Goal: Task Accomplishment & Management: Complete application form

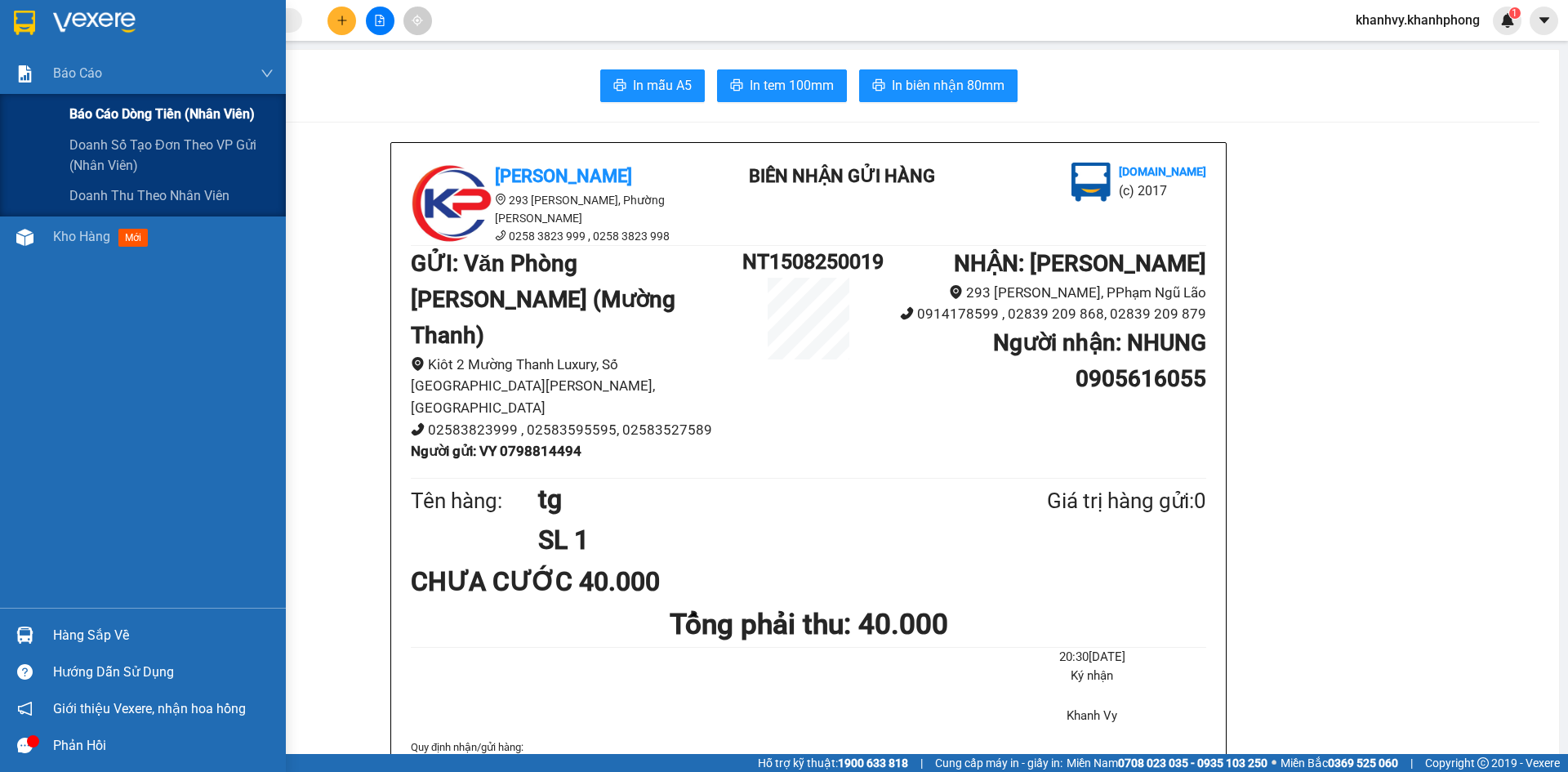
click at [91, 119] on span "Báo cáo dòng tiền (nhân viên)" at bounding box center [162, 113] width 186 height 21
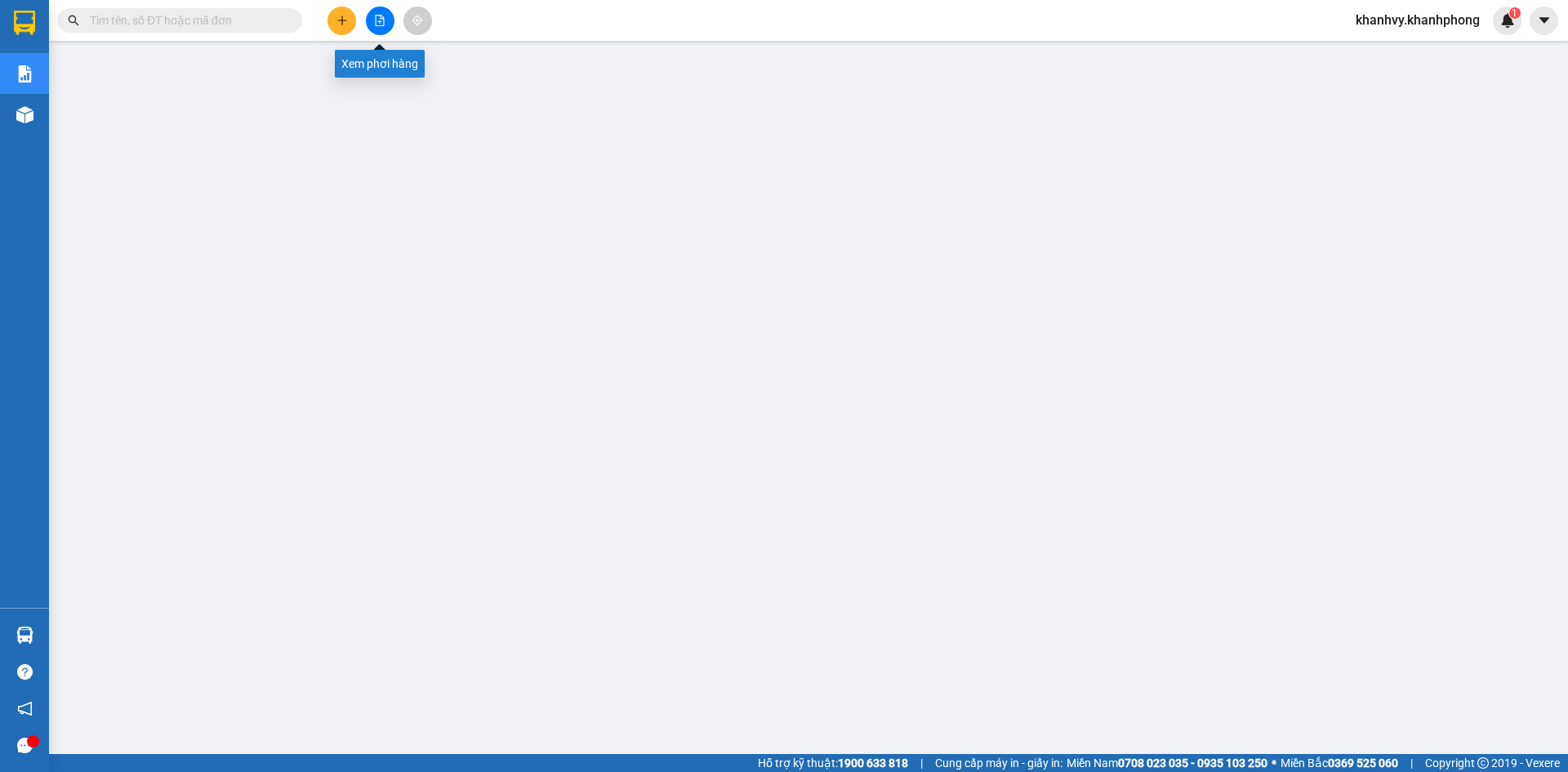
click at [352, 21] on button at bounding box center [342, 21] width 29 height 29
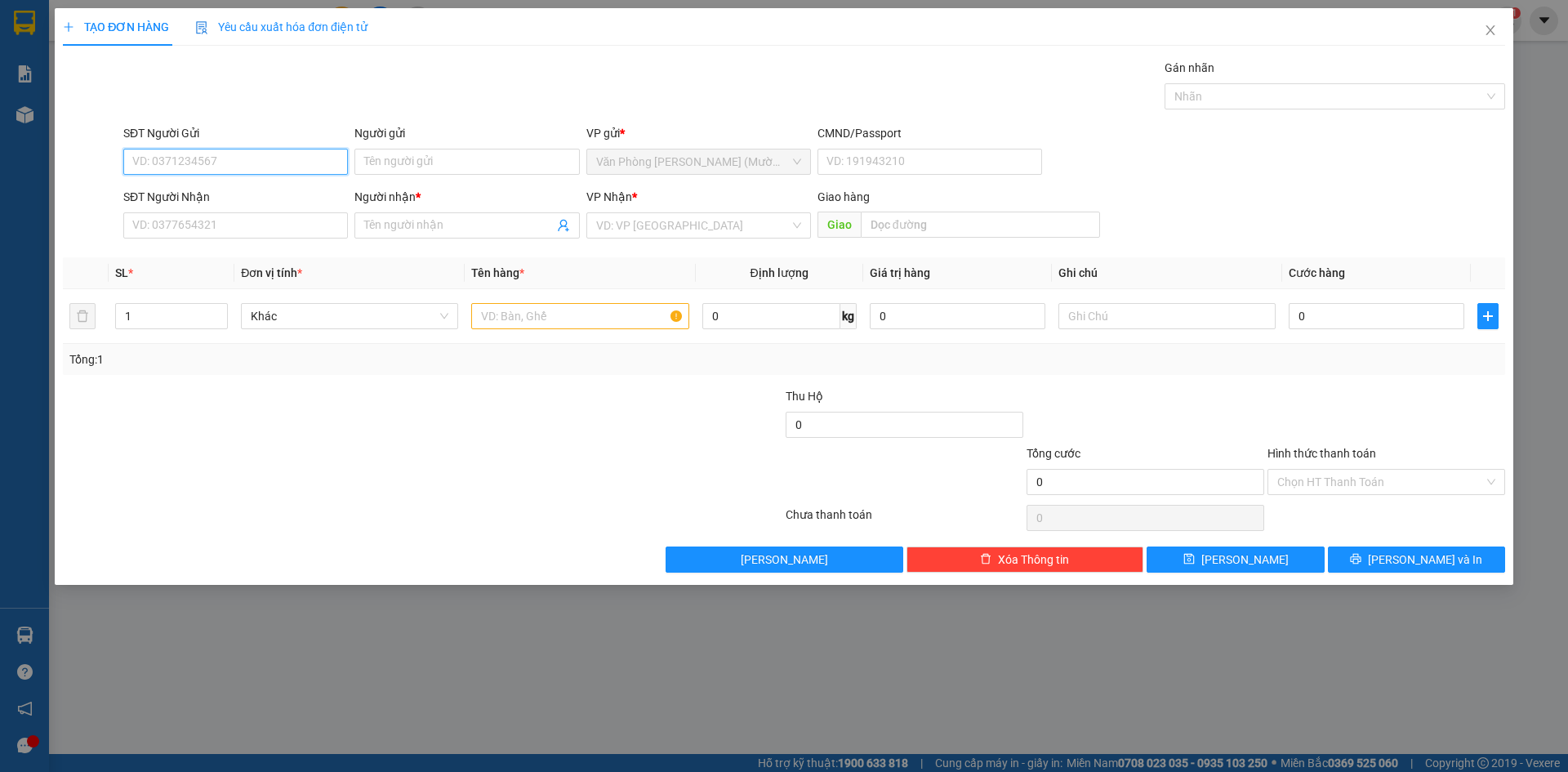
click at [216, 170] on input "SĐT Người Gửi" at bounding box center [236, 162] width 225 height 26
paste input "0902824542"
type input "0902824542"
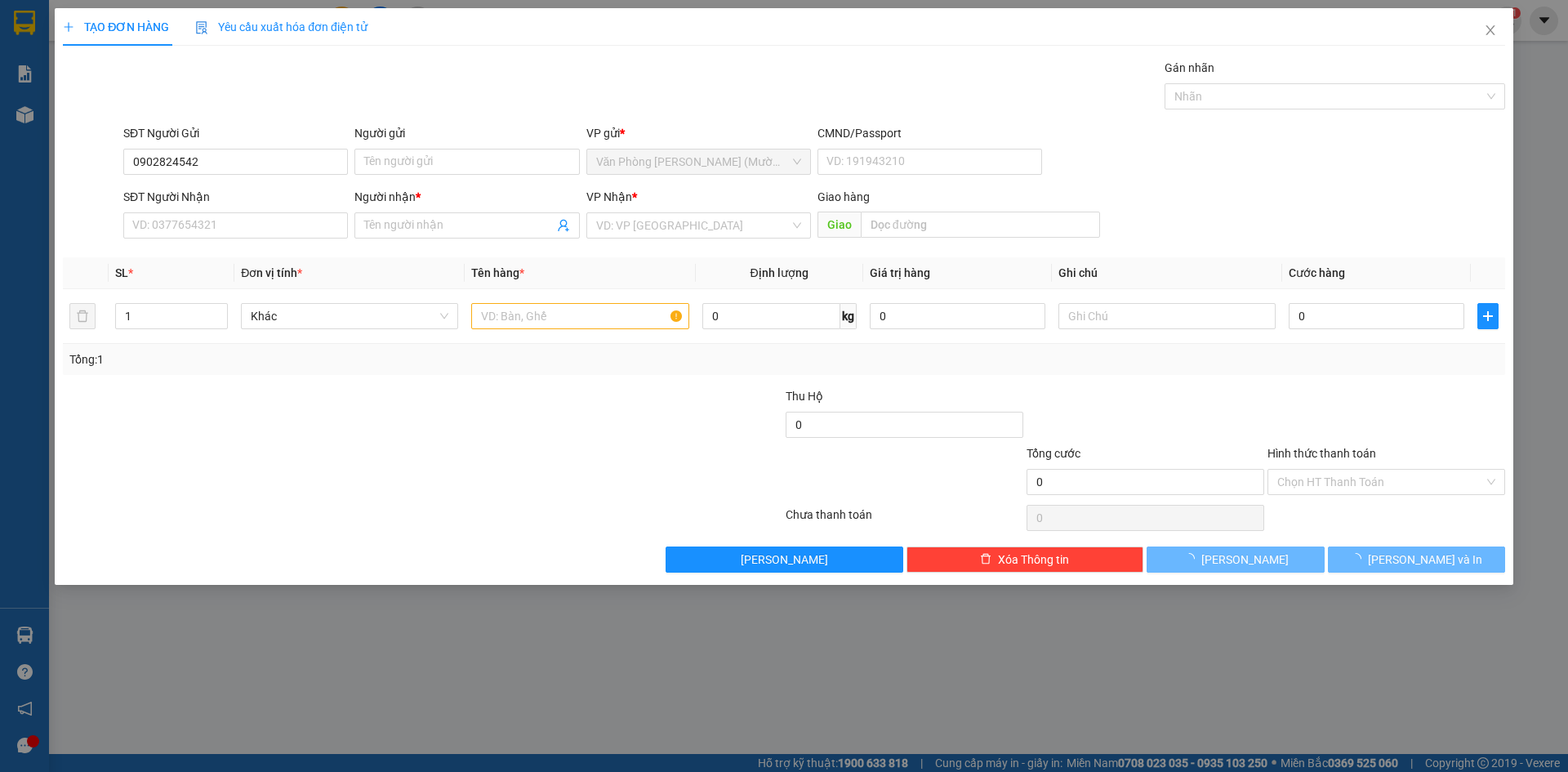
click at [255, 212] on div "SĐT Người Nhận" at bounding box center [236, 200] width 225 height 24
click at [255, 221] on input "SĐT Người Nhận" at bounding box center [236, 225] width 225 height 26
paste input "0902824542"
type input "0902824542"
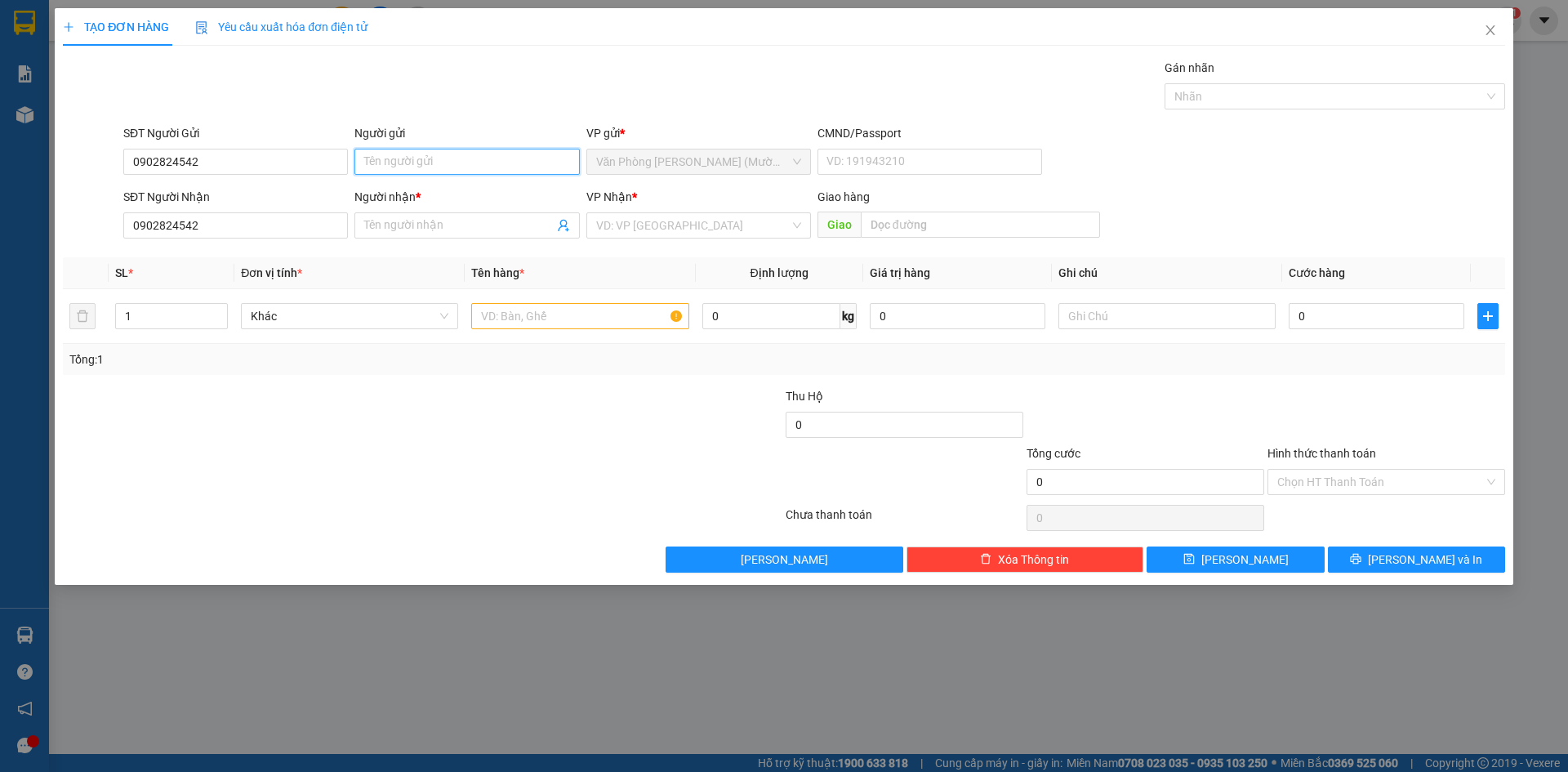
click at [446, 171] on input "Người gửi" at bounding box center [467, 162] width 225 height 26
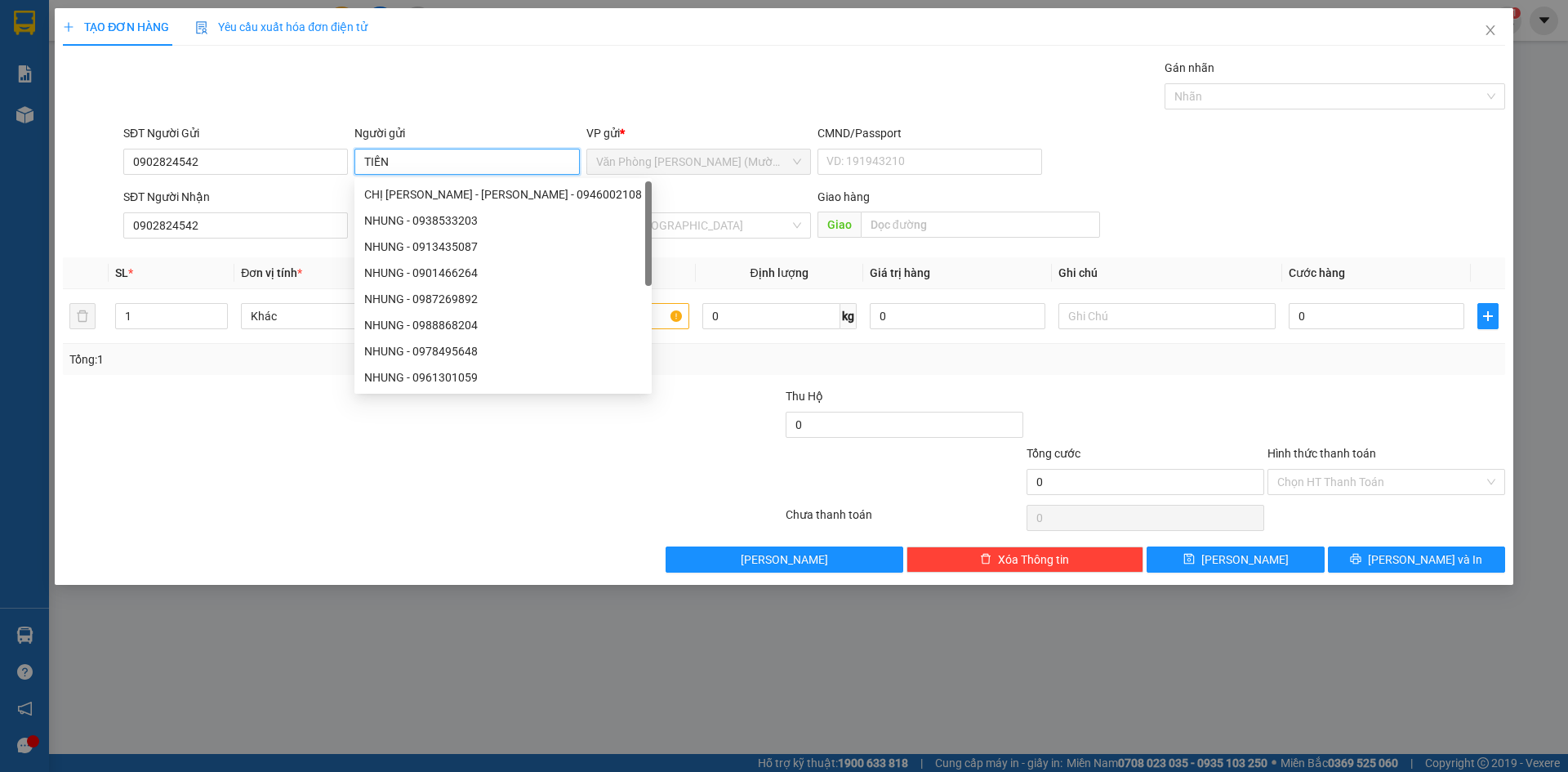
type input "TIẾN"
click at [477, 77] on div "Gói vận chuyển * Tiêu chuẩn Gán nhãn Nhãn" at bounding box center [815, 87] width 1389 height 57
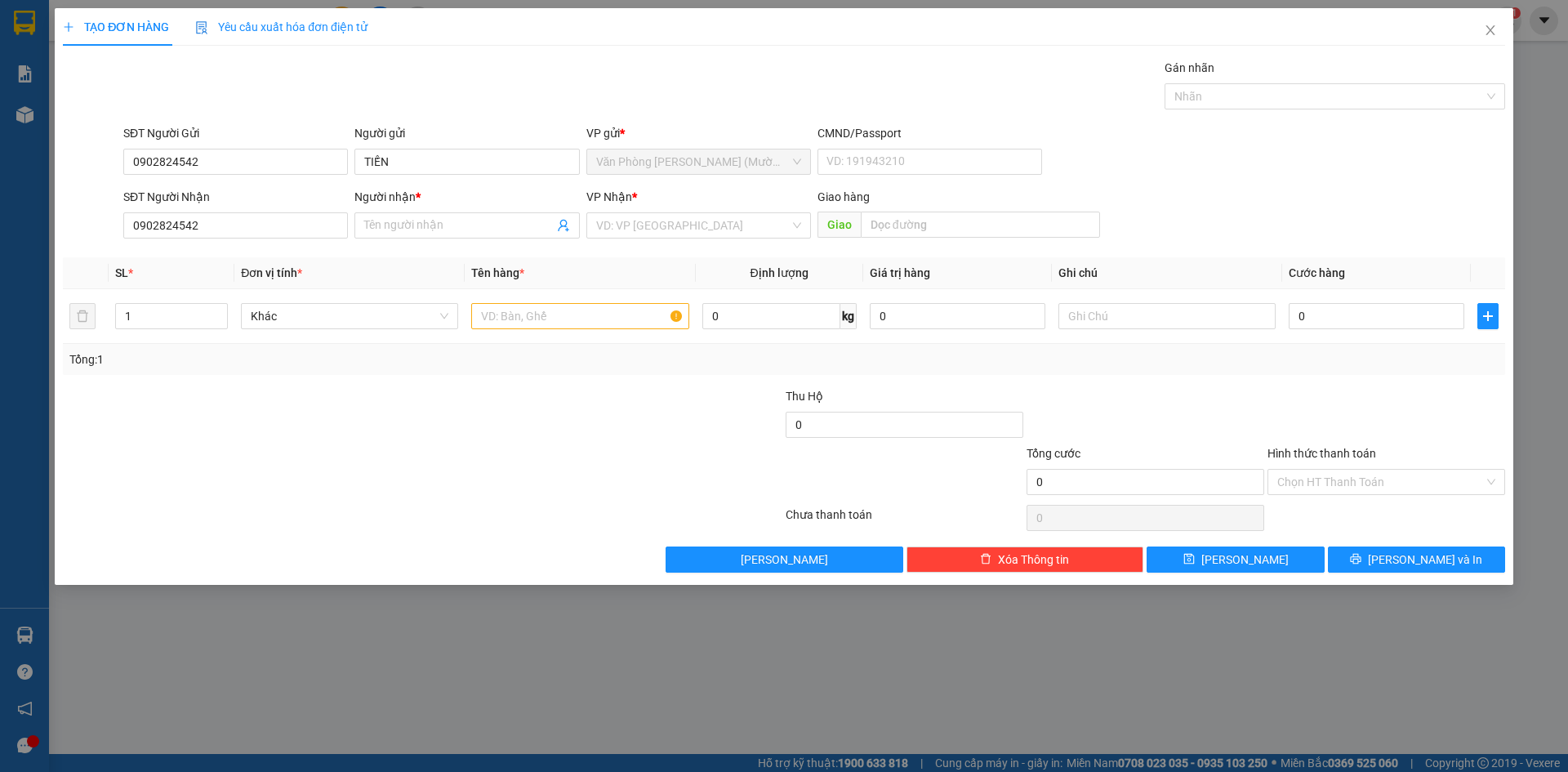
click at [531, 53] on div "TẠO ĐƠN HÀNG Yêu cầu xuất hóa đơn điện tử Transit Pickup Surcharge Ids Transit …" at bounding box center [784, 290] width 1442 height 564
click at [481, 228] on input "Người nhận *" at bounding box center [458, 226] width 188 height 18
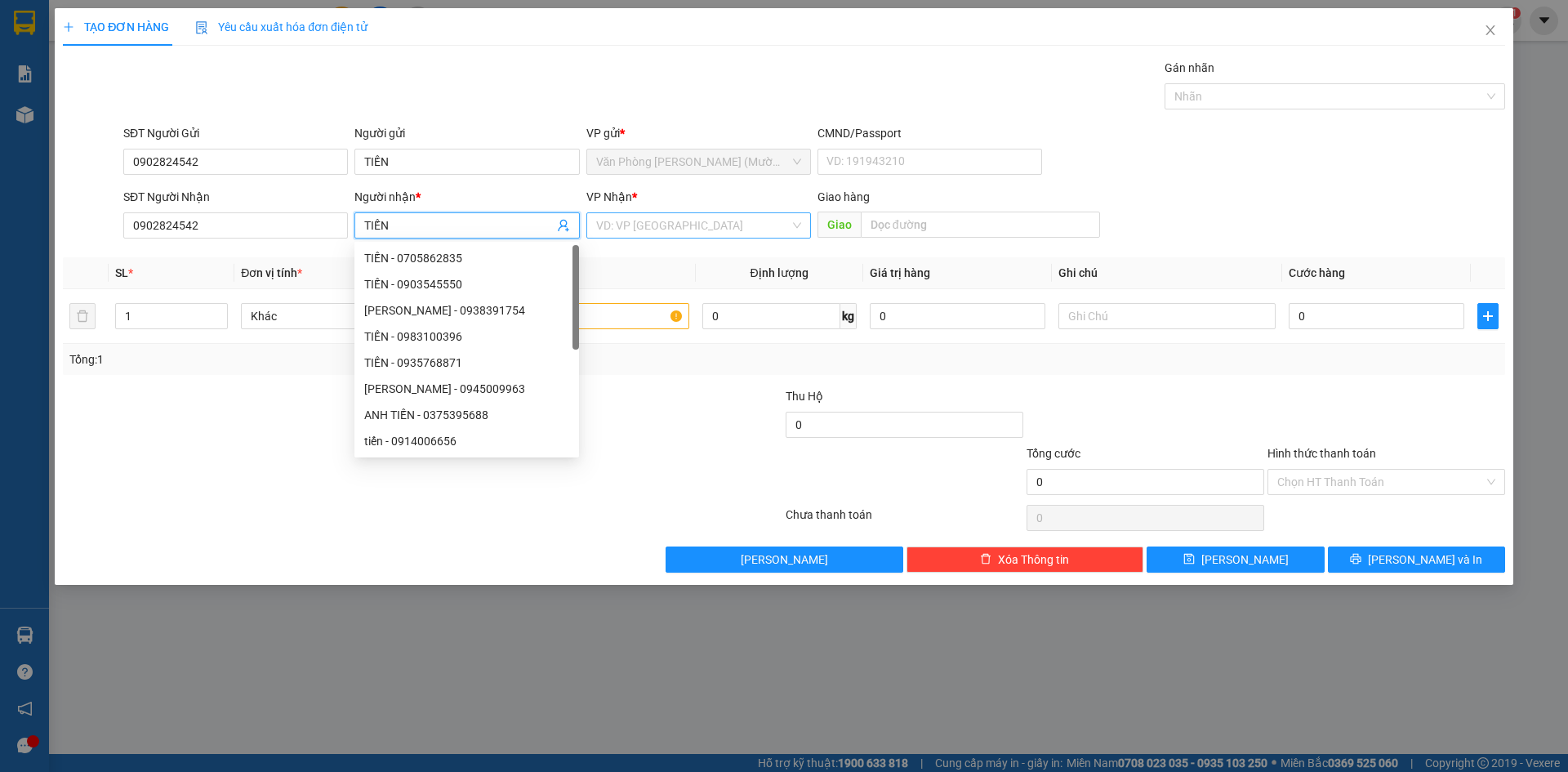
type input "TIẾN"
click at [709, 225] on input "search" at bounding box center [693, 225] width 194 height 24
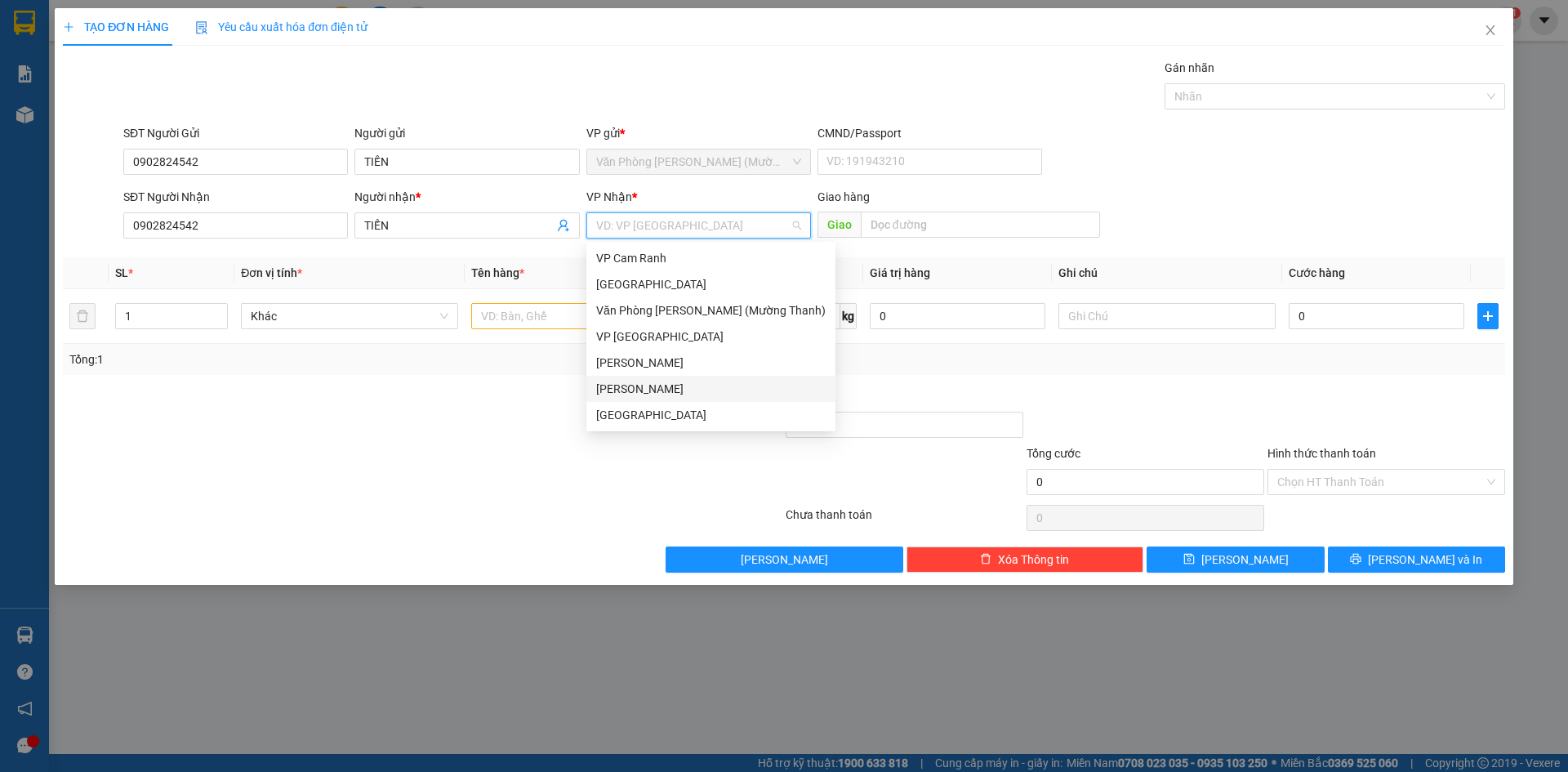
click at [651, 391] on div "[PERSON_NAME]" at bounding box center [710, 389] width 229 height 18
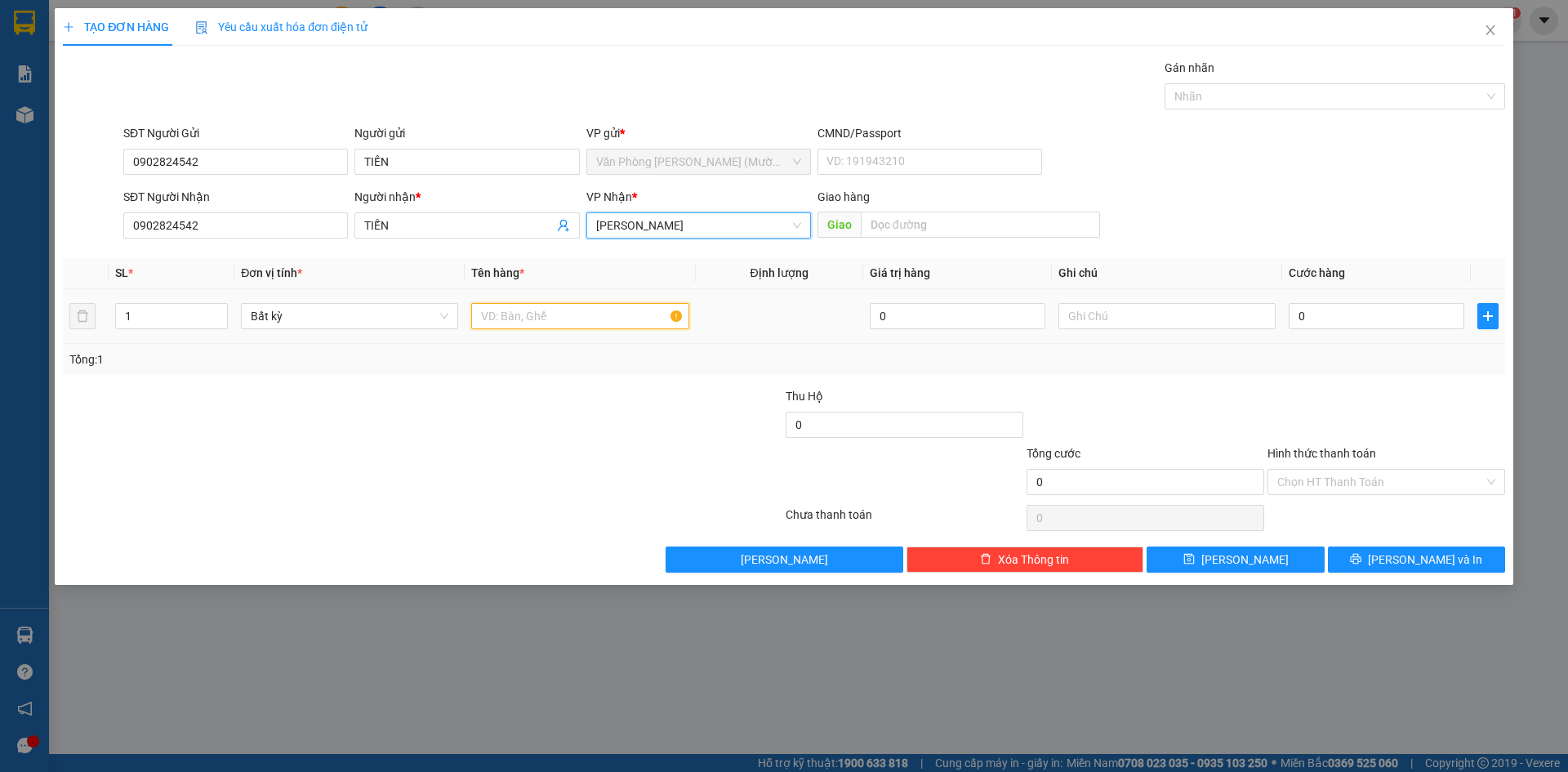
click at [549, 316] on input "text" at bounding box center [579, 316] width 217 height 26
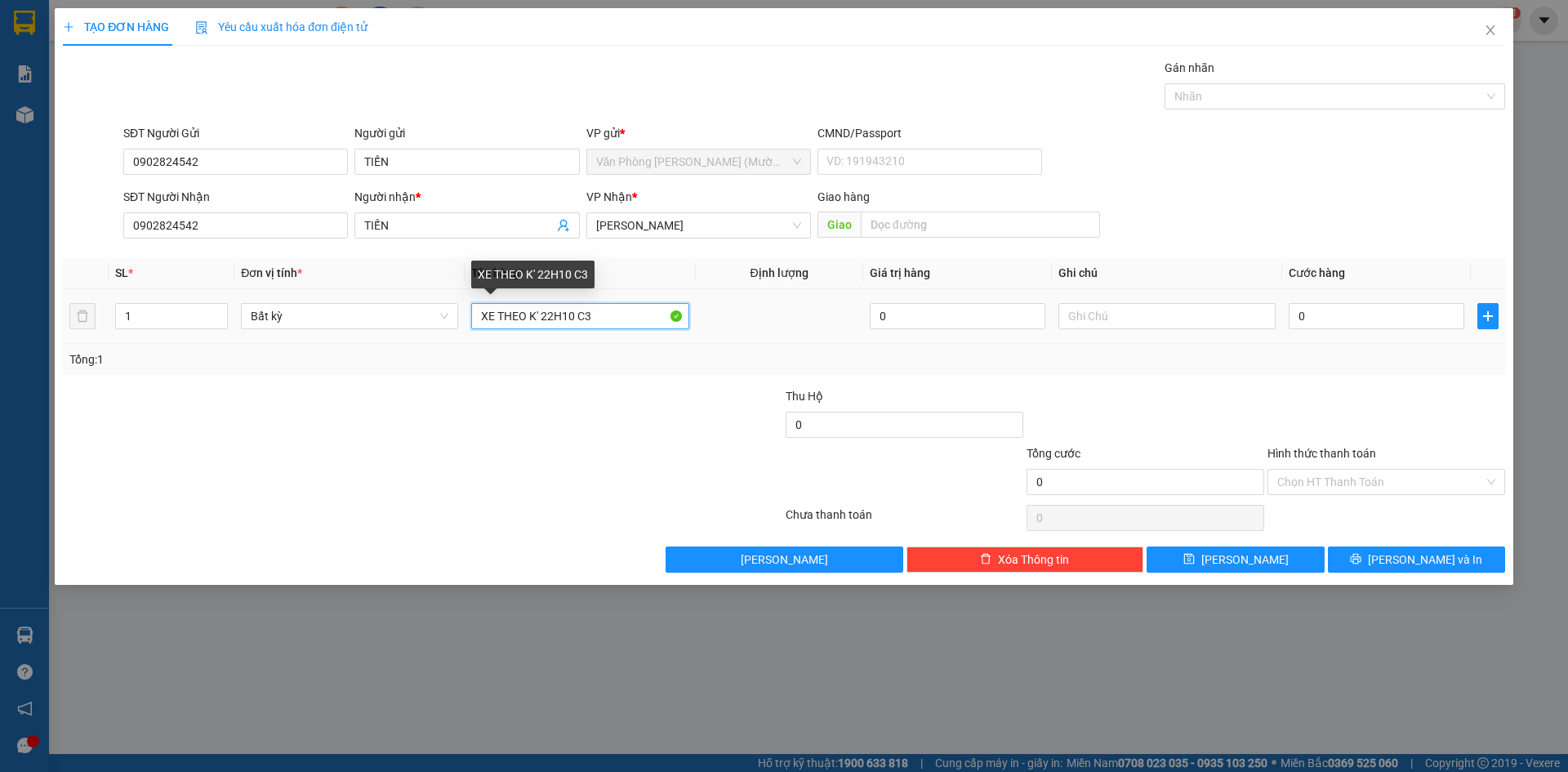
click at [526, 324] on input "XE THEO K' 22H10 C3" at bounding box center [579, 316] width 217 height 26
click at [496, 311] on input "XE THEO K' 22H10 C3" at bounding box center [579, 316] width 217 height 26
type input "XE BỌC [PERSON_NAME]' 22H10 C3"
click at [1309, 318] on input "0" at bounding box center [1376, 316] width 176 height 26
type input "4"
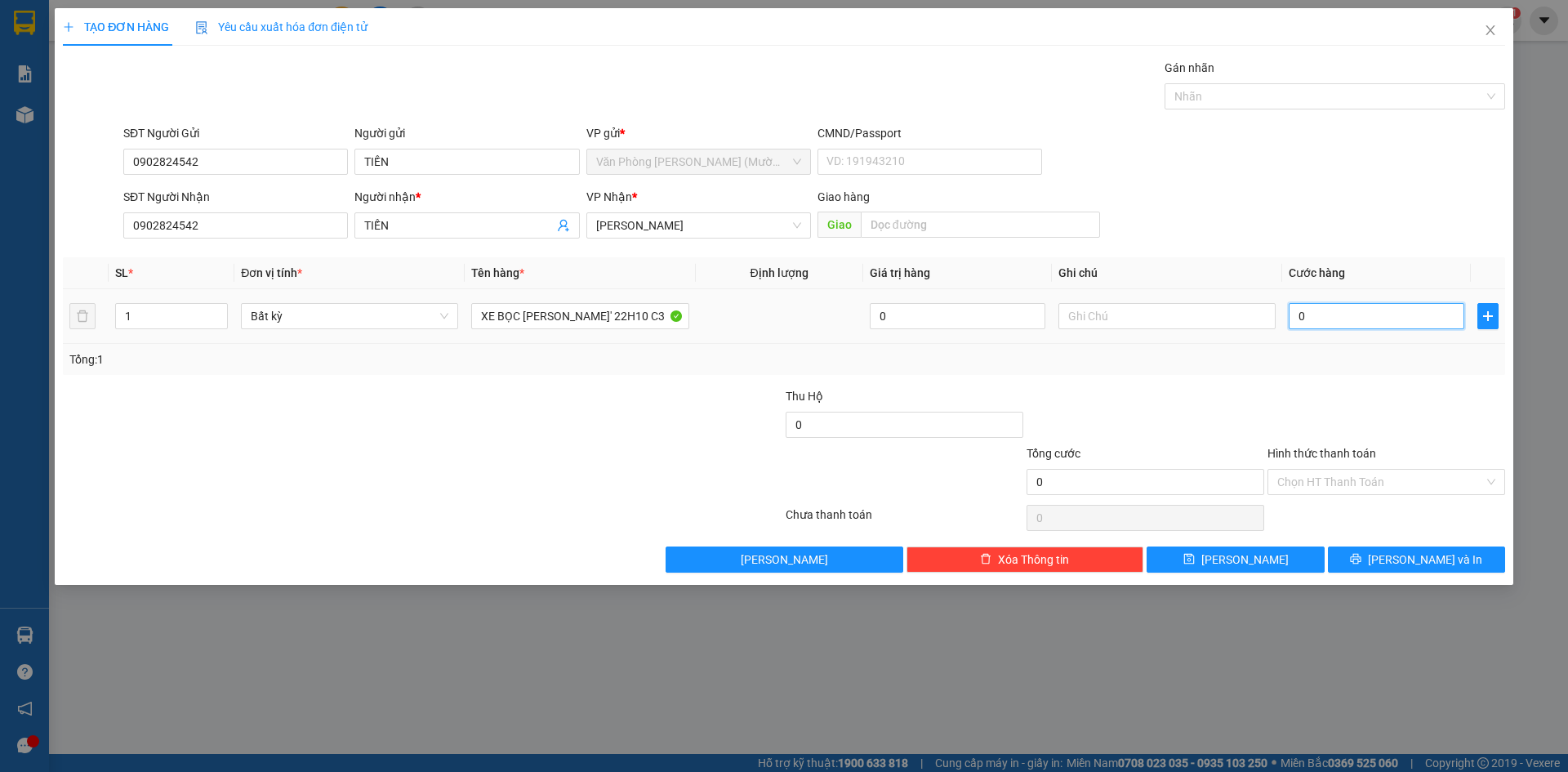
type input "4"
type input "40"
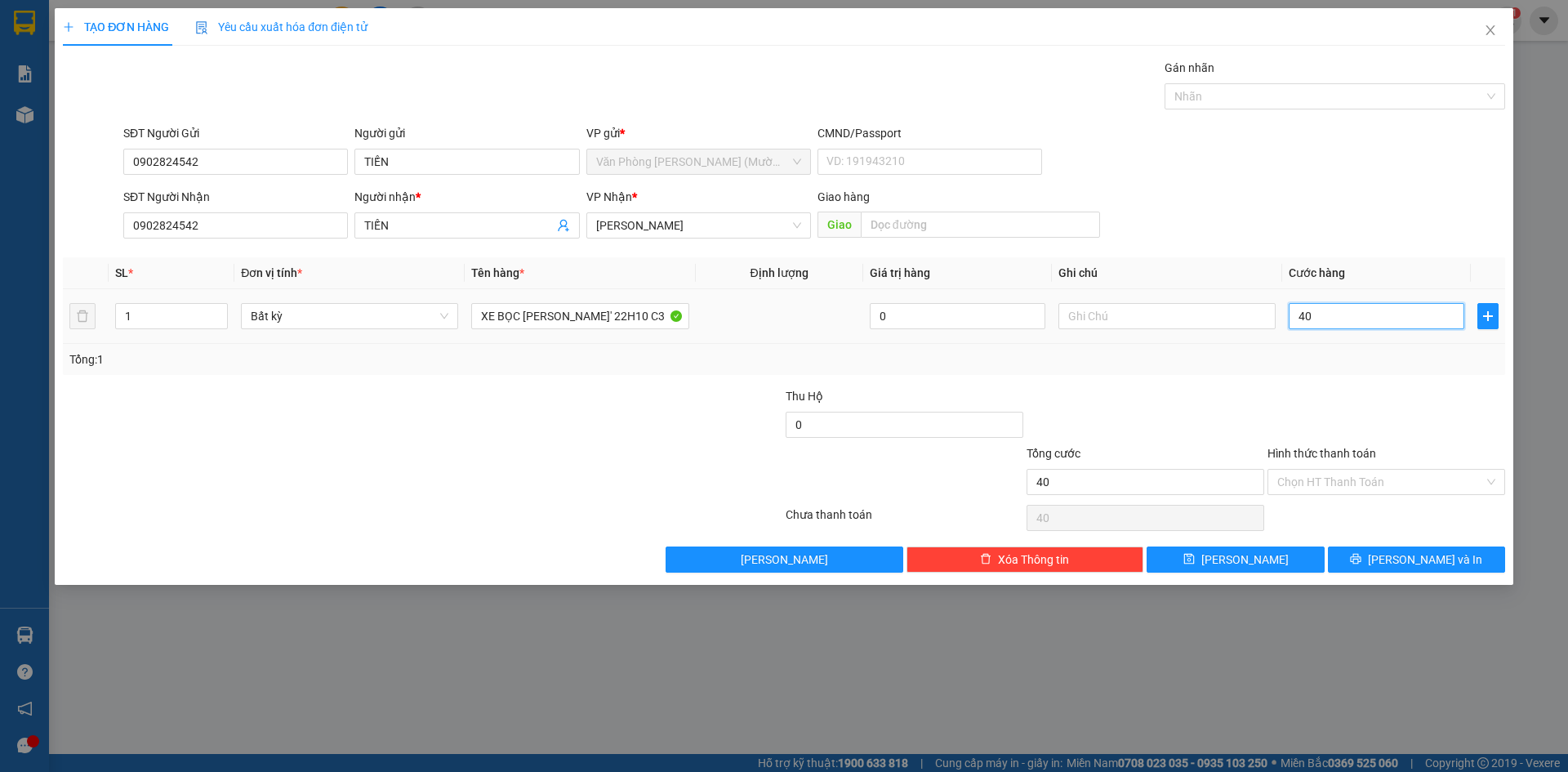
type input "400"
type input "4.000"
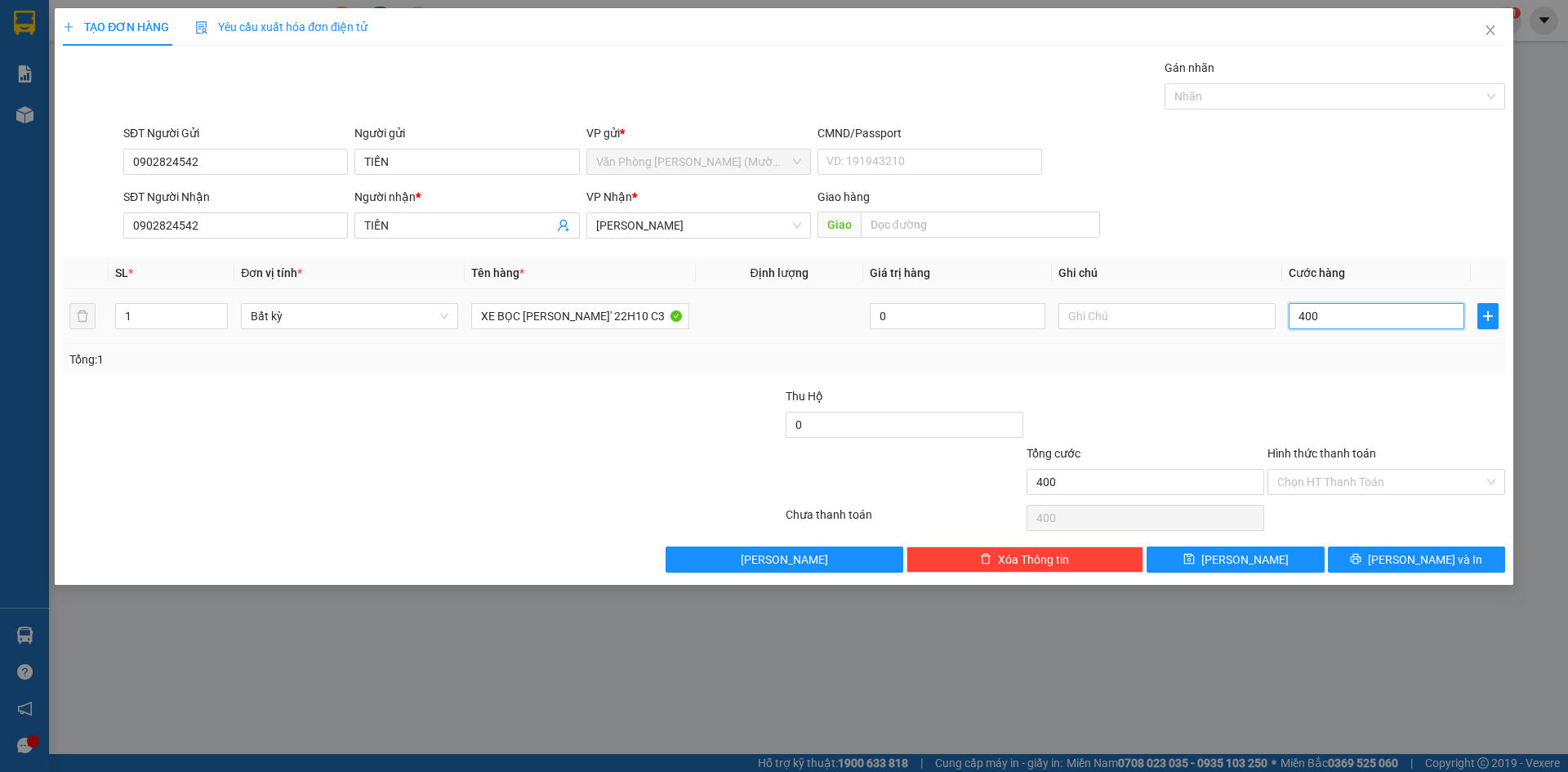
type input "4.000"
type input "40.000"
type input "400.000"
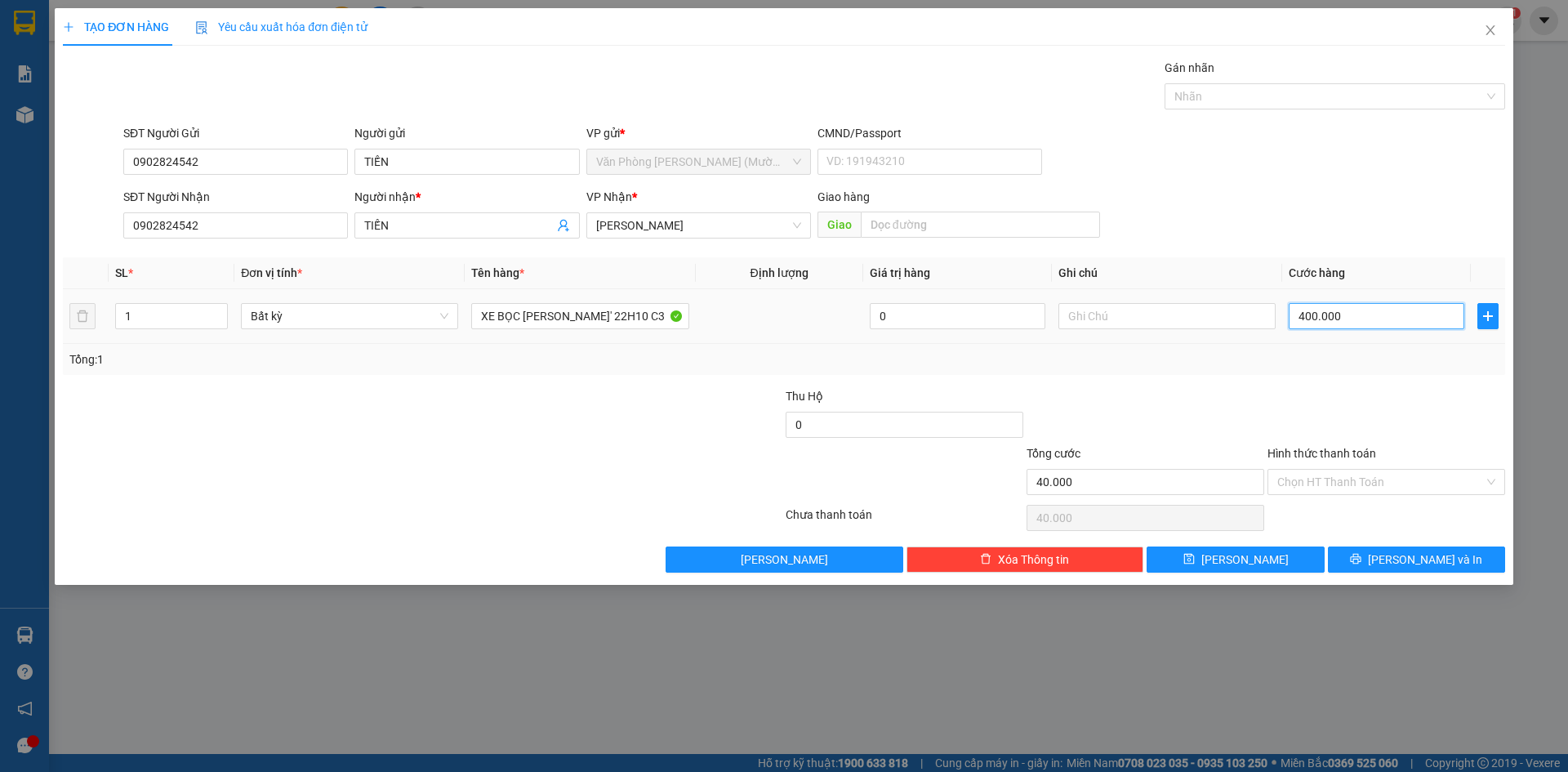
type input "400.000"
type input "4.000.000"
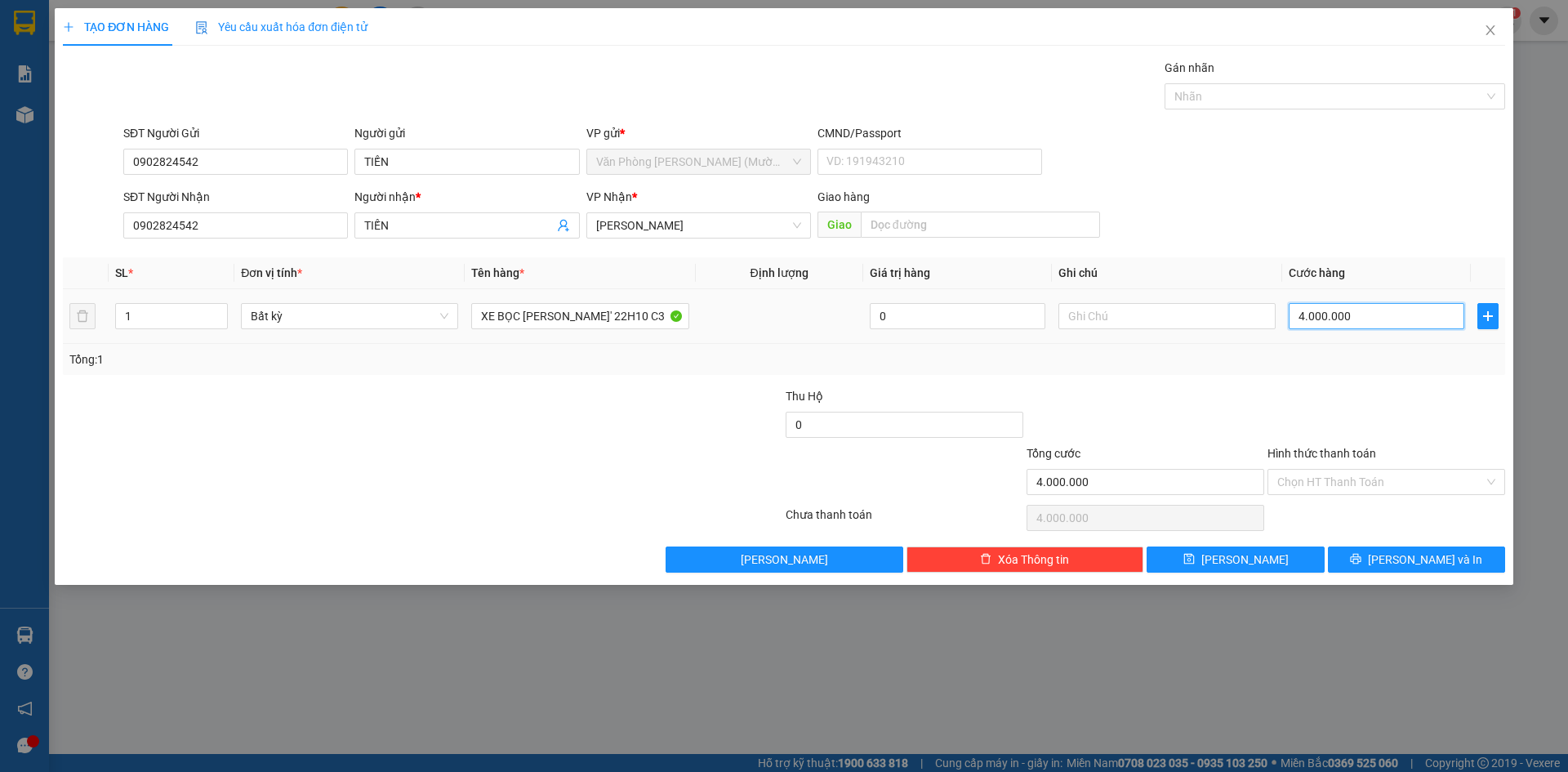
type input "400.000"
click at [1349, 403] on div at bounding box center [1387, 416] width 241 height 57
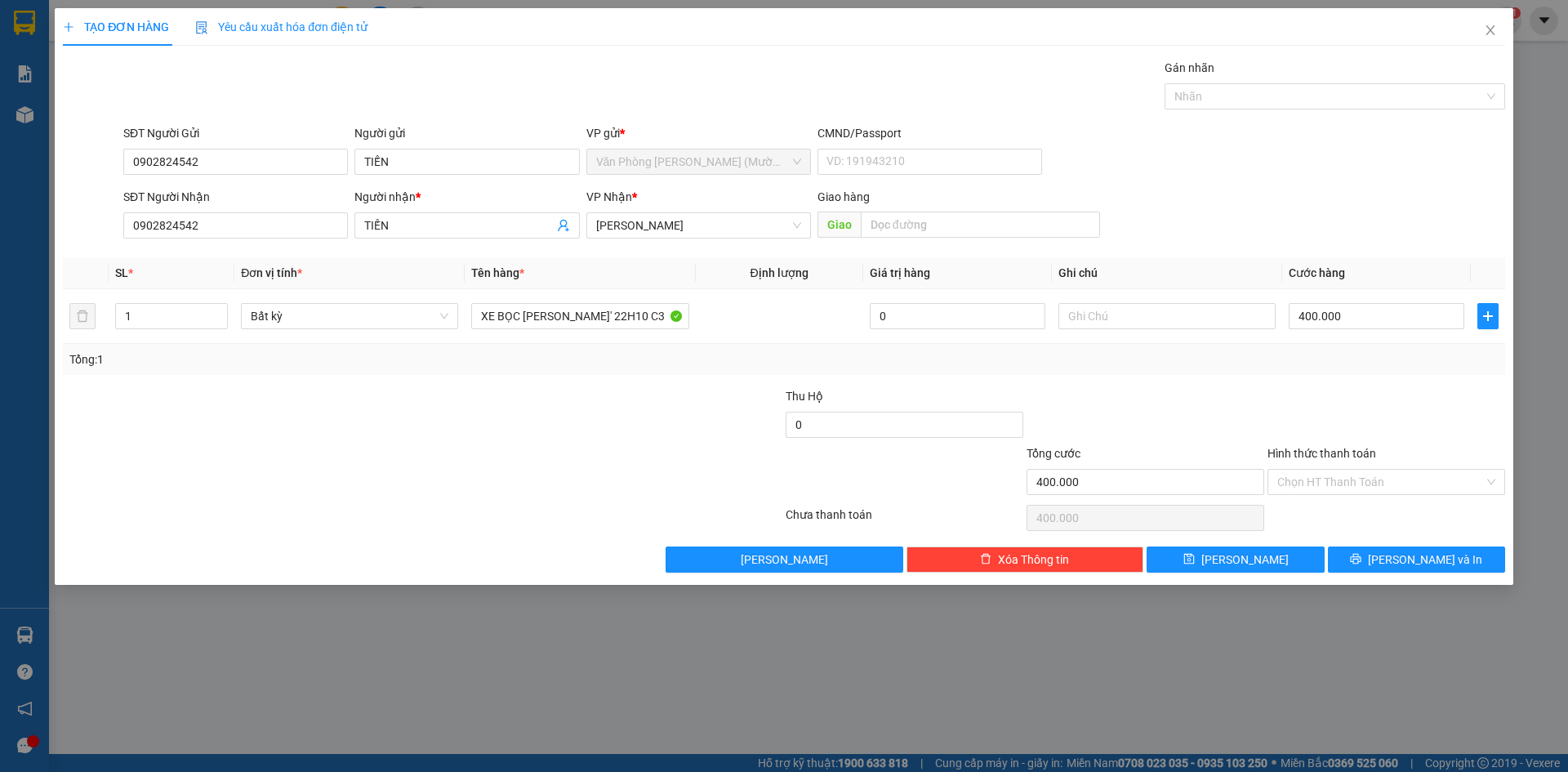
click at [1407, 407] on div at bounding box center [1387, 416] width 241 height 57
click at [1395, 474] on input "Hình thức thanh toán" at bounding box center [1381, 481] width 207 height 24
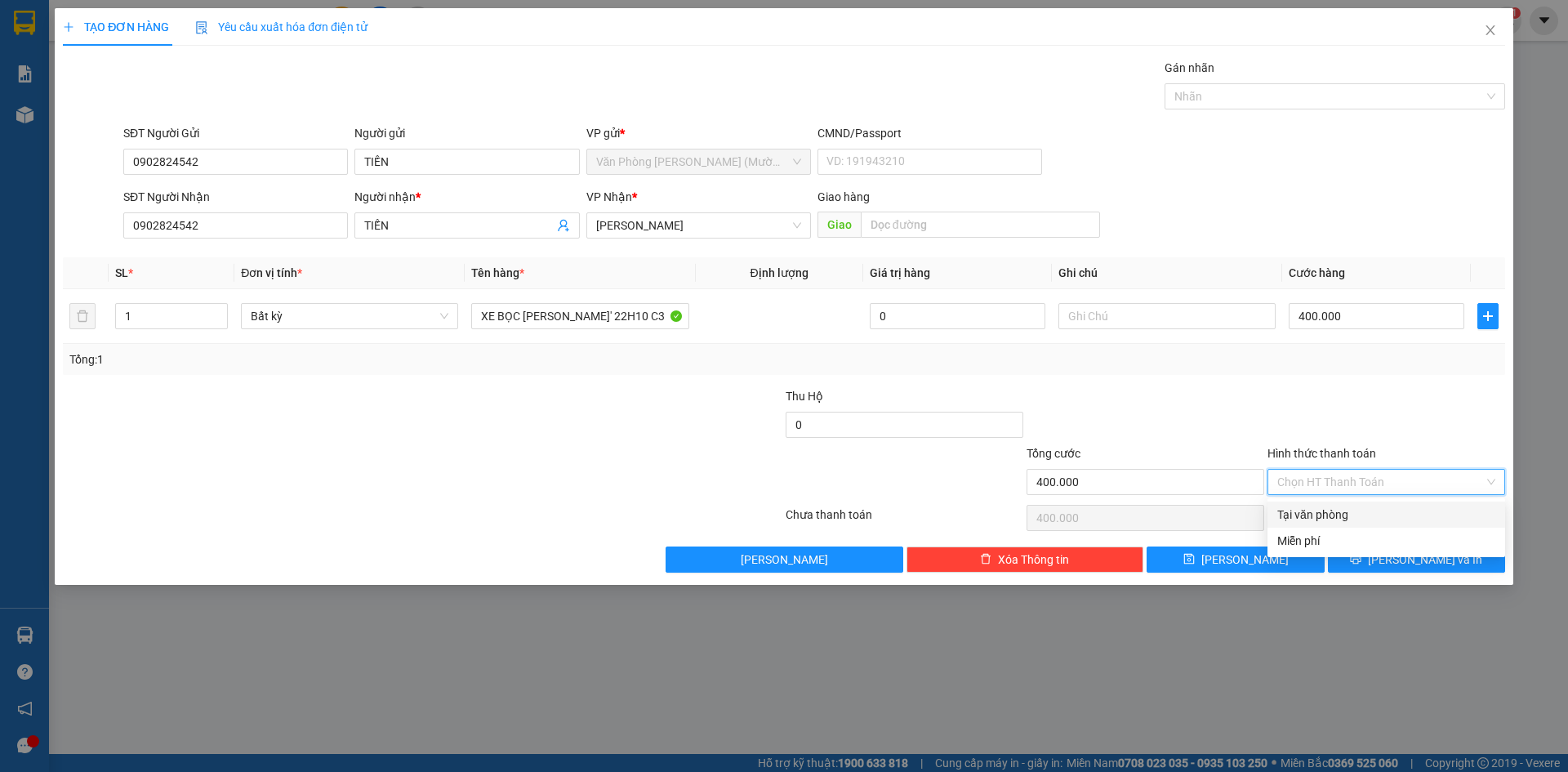
click at [1390, 505] on div "Tại văn phòng" at bounding box center [1387, 514] width 237 height 26
type input "0"
click at [1406, 382] on div "Transit Pickup Surcharge Ids Transit Deliver Surcharge Ids Transit Deliver Surc…" at bounding box center [784, 316] width 1442 height 514
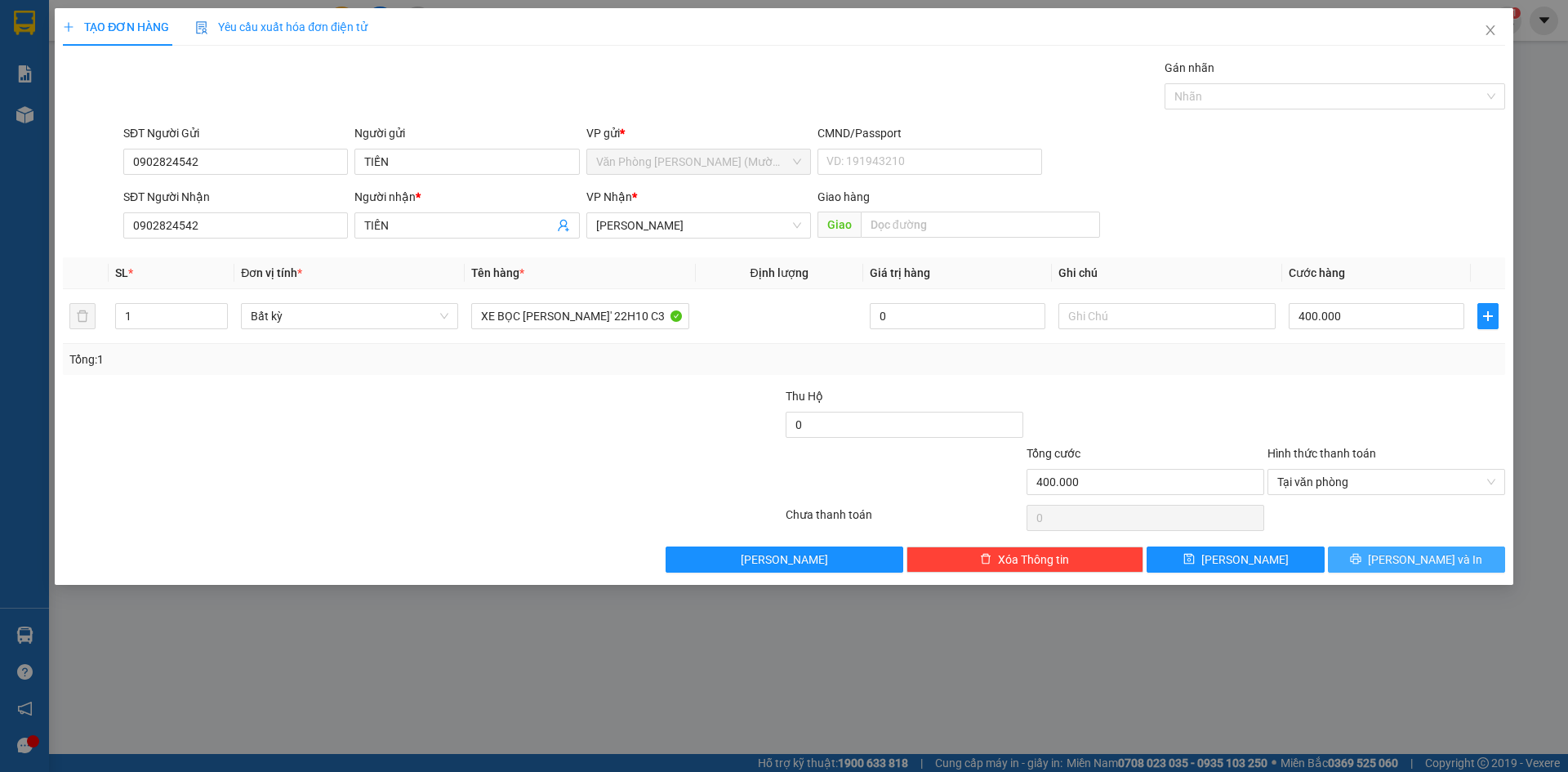
click at [1396, 571] on button "[PERSON_NAME] và In" at bounding box center [1416, 559] width 178 height 26
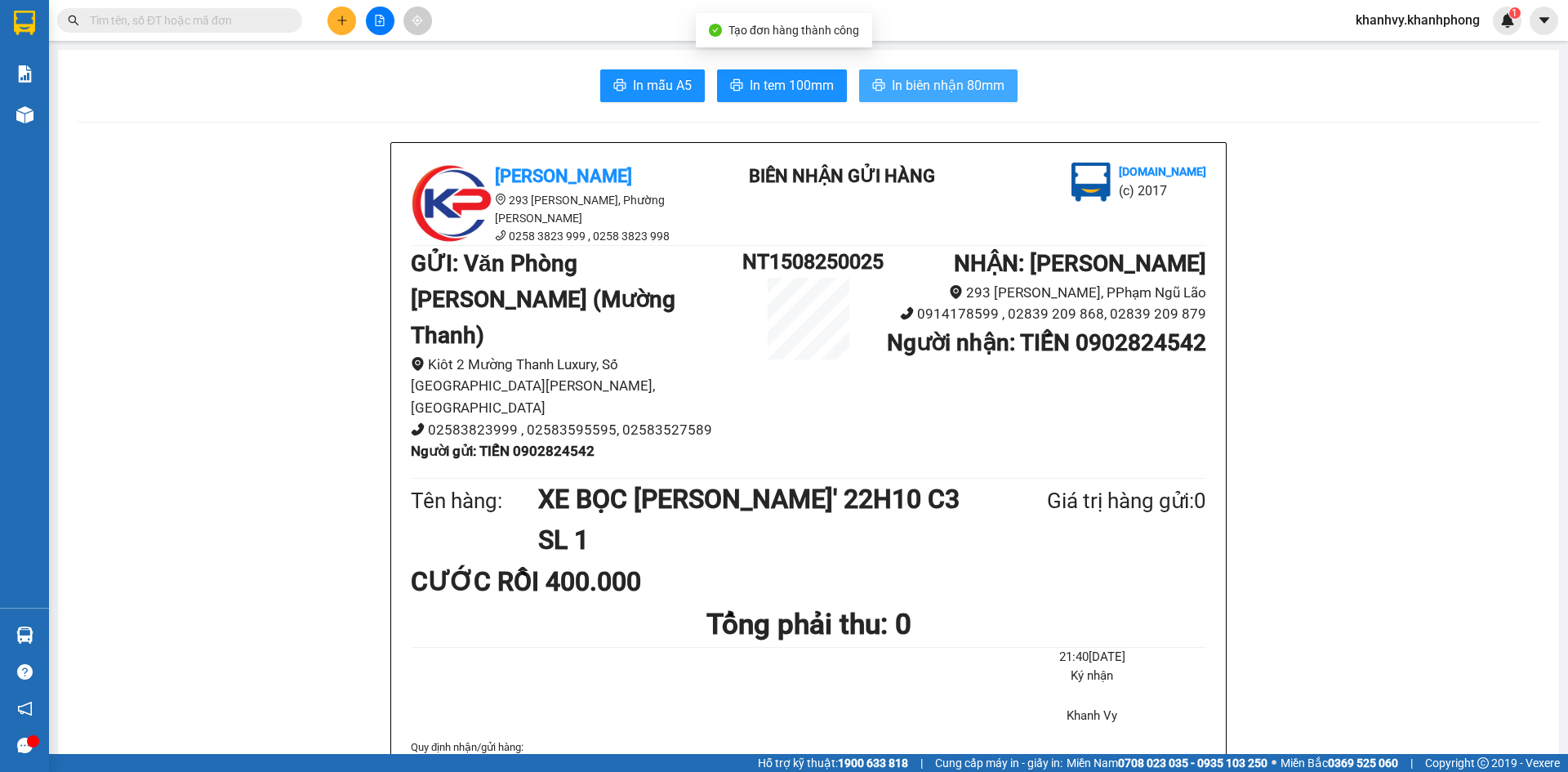
click at [950, 90] on span "In biên nhận 80mm" at bounding box center [949, 85] width 112 height 21
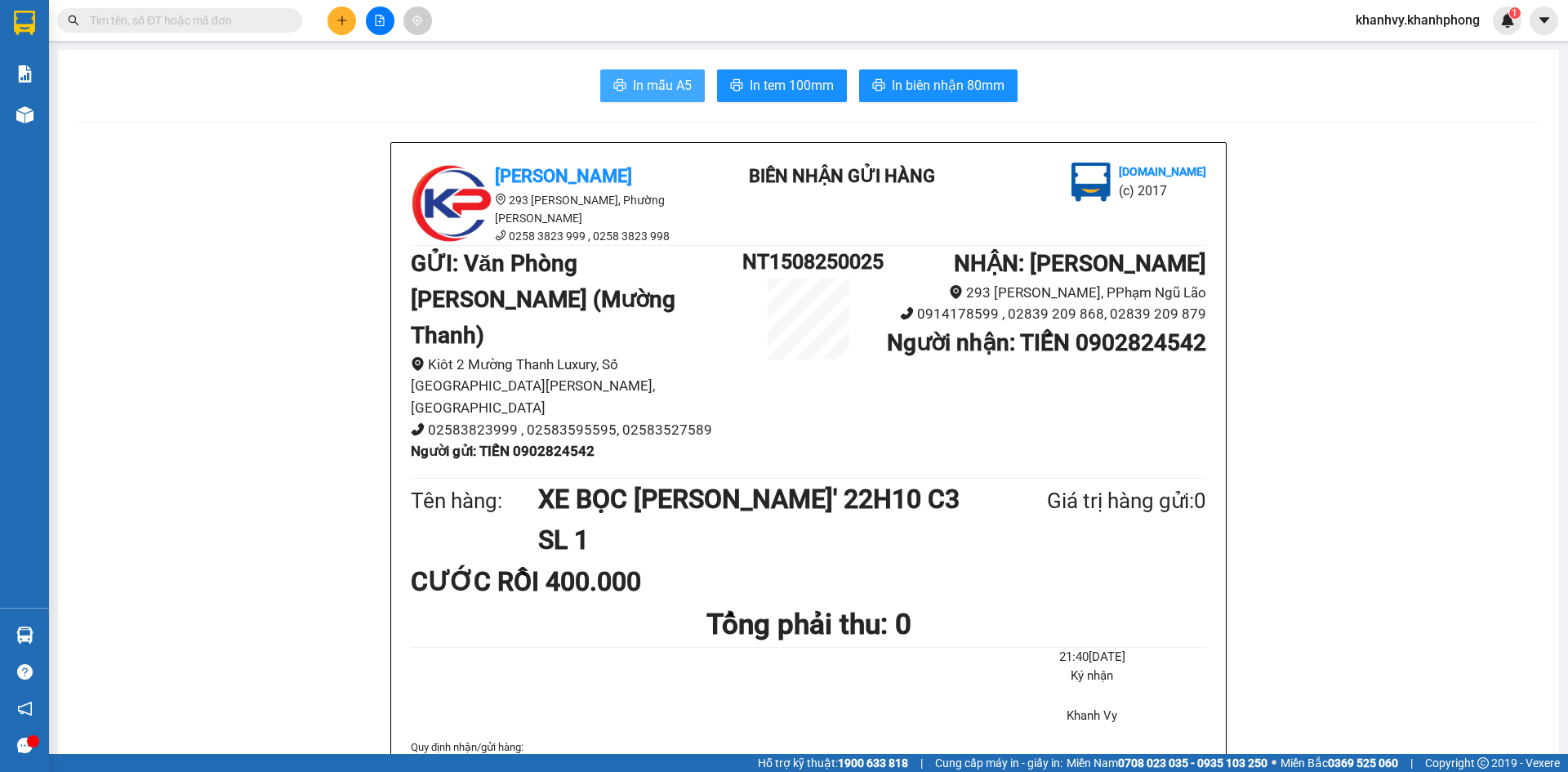
click at [653, 72] on button "In mẫu A5" at bounding box center [652, 86] width 104 height 33
